Goal: Find specific page/section: Find specific page/section

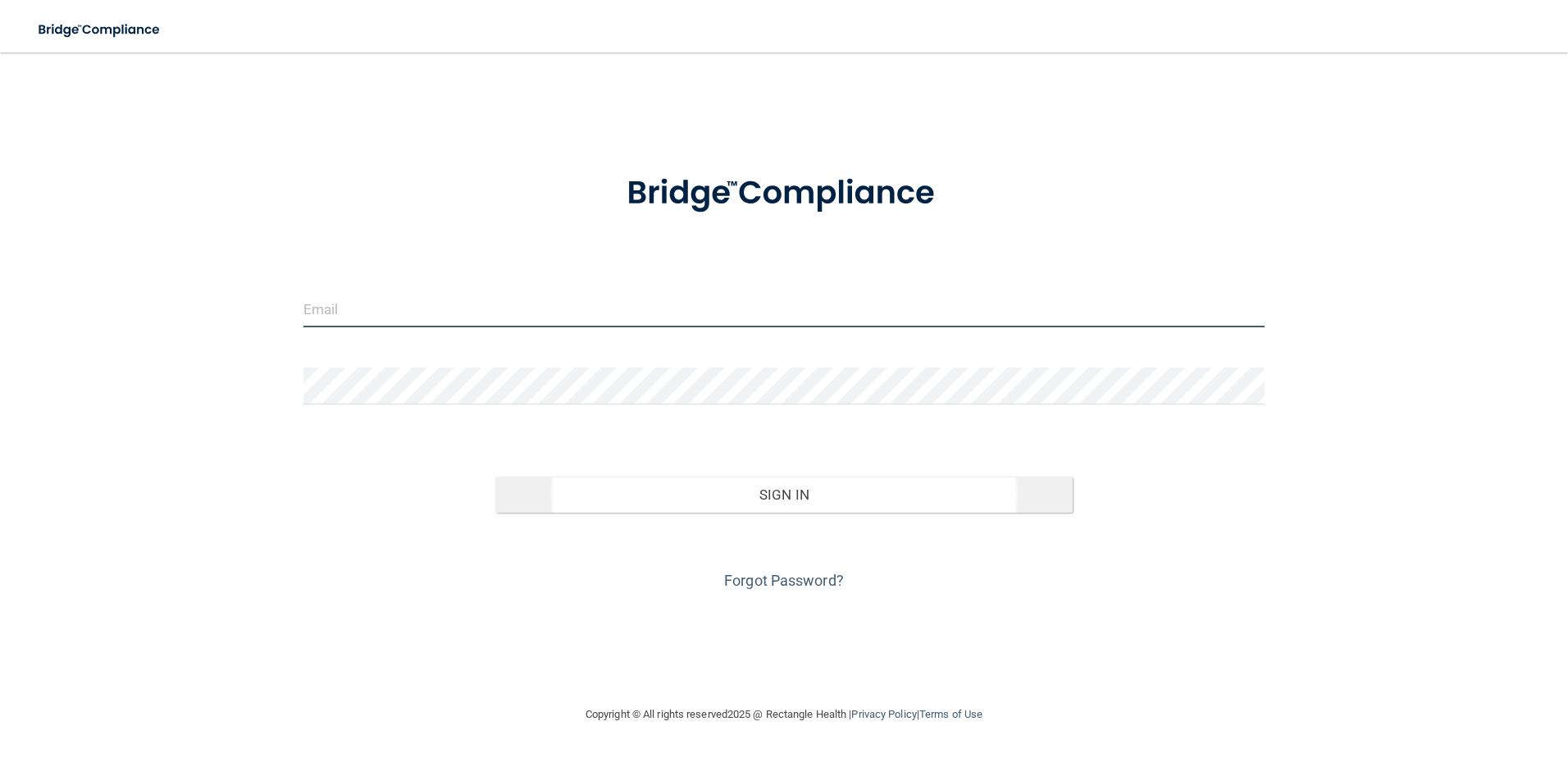
type input "[EMAIL_ADDRESS][DOMAIN_NAME]"
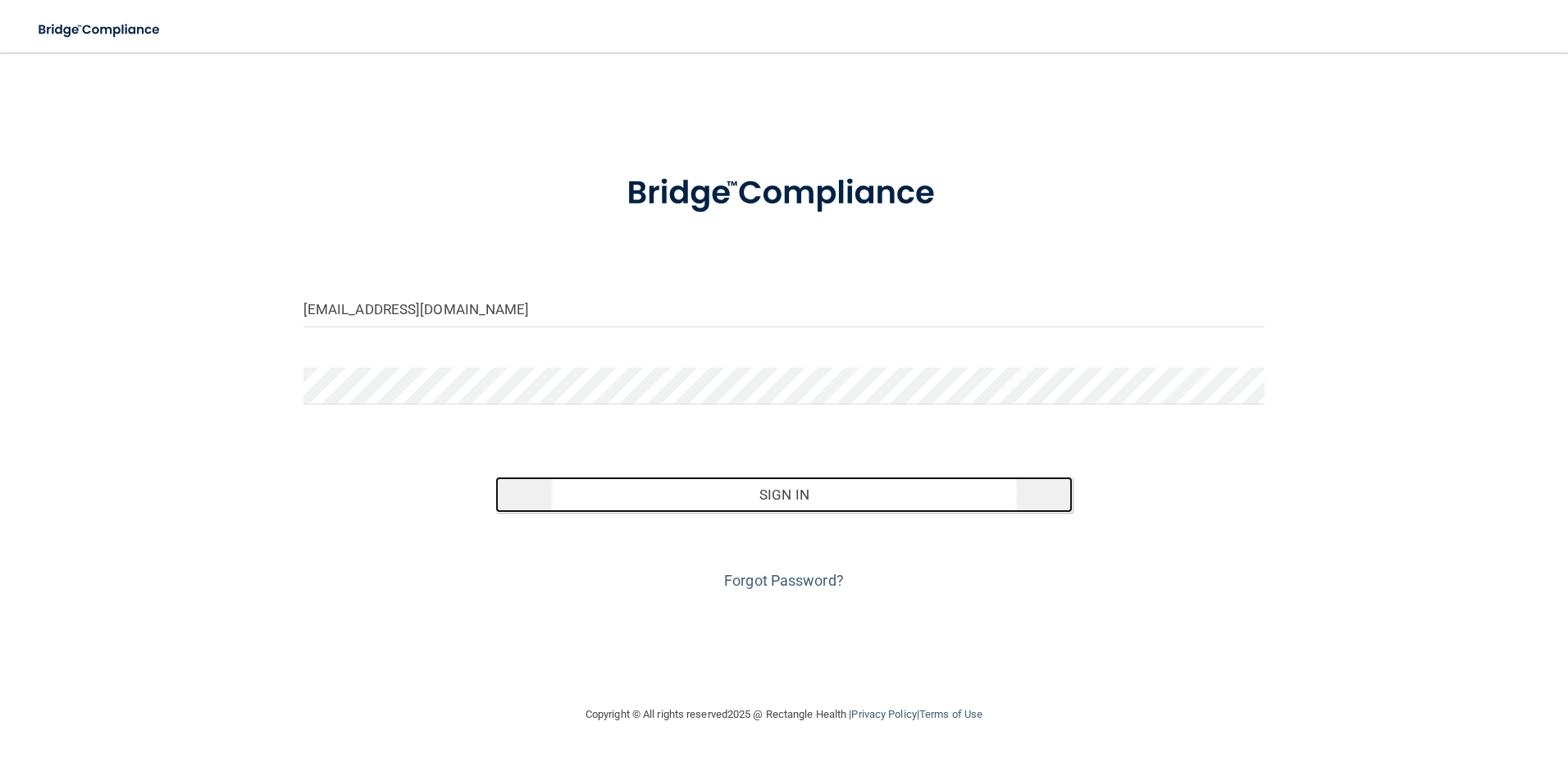
drag, startPoint x: 678, startPoint y: 508, endPoint x: 659, endPoint y: 498, distance: 21.5
click at [677, 507] on button "Sign In" at bounding box center [784, 495] width 577 height 36
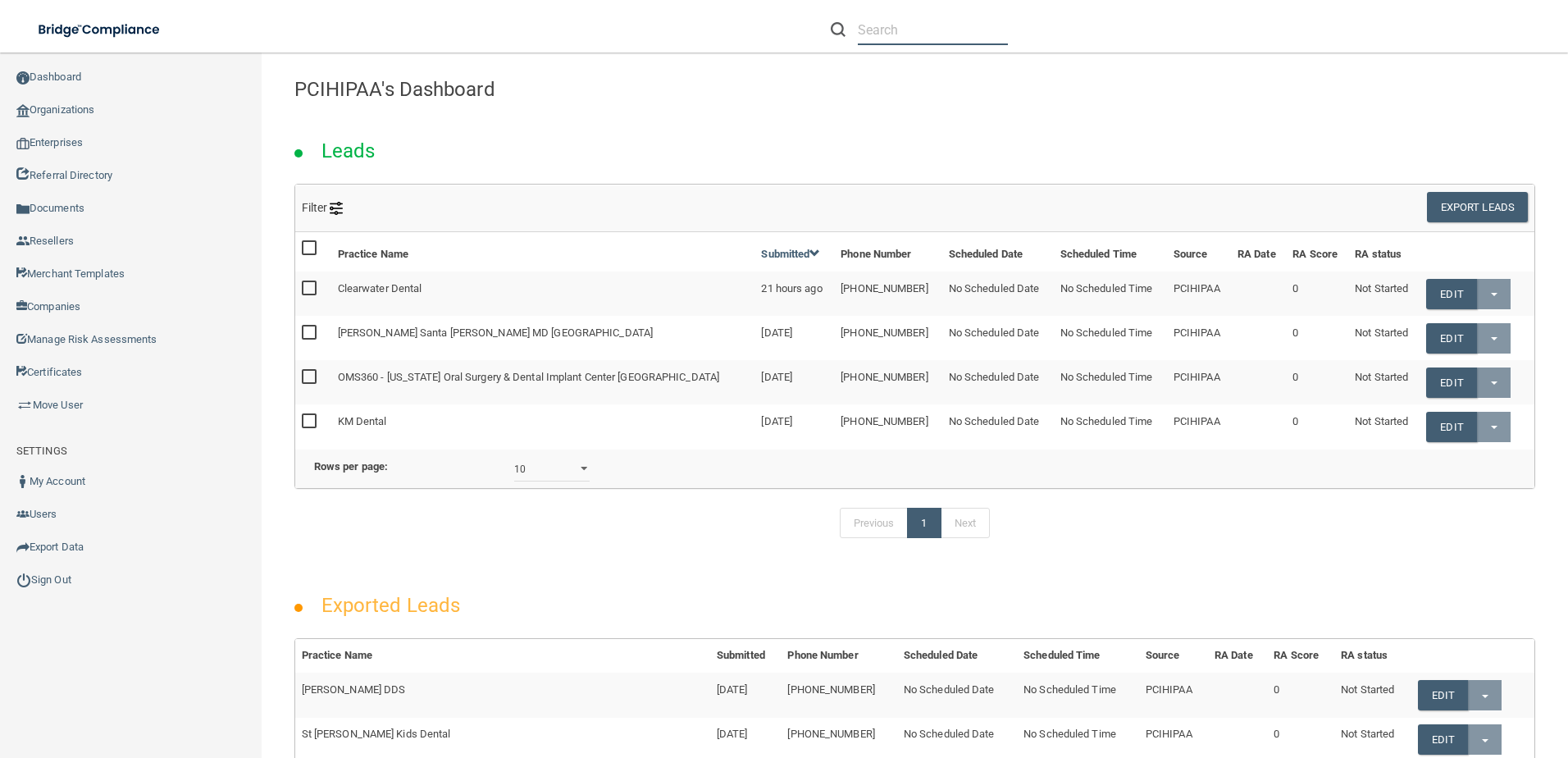
click at [862, 23] on input "text" at bounding box center [933, 30] width 150 height 31
paste input "Garden Springs Dental"
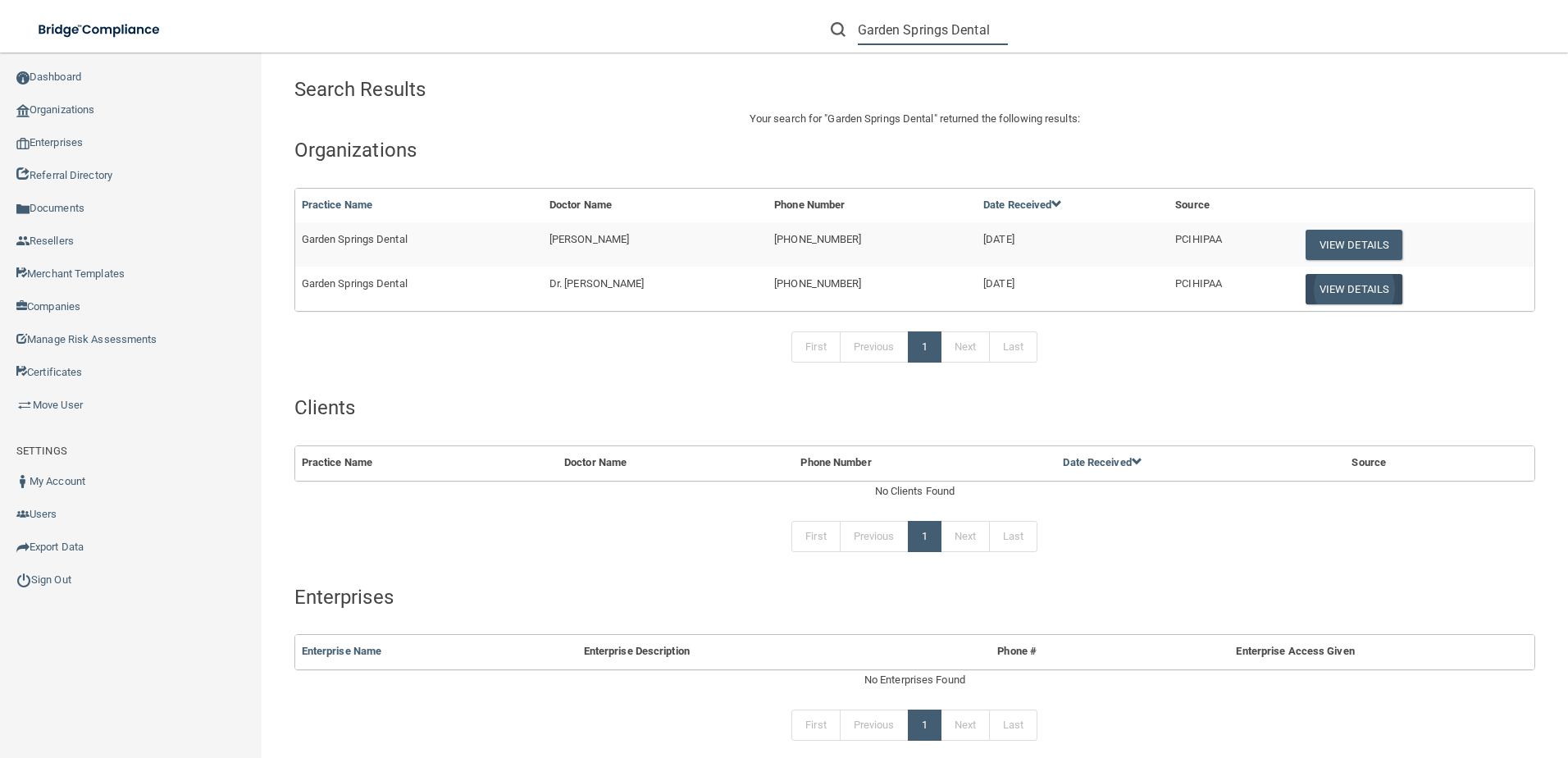
type input "Garden Springs Dental"
click at [1346, 293] on button "View Details" at bounding box center [1354, 289] width 97 height 31
click at [1307, 243] on button "View Details" at bounding box center [1354, 245] width 97 height 31
